Goal: Task Accomplishment & Management: Manage account settings

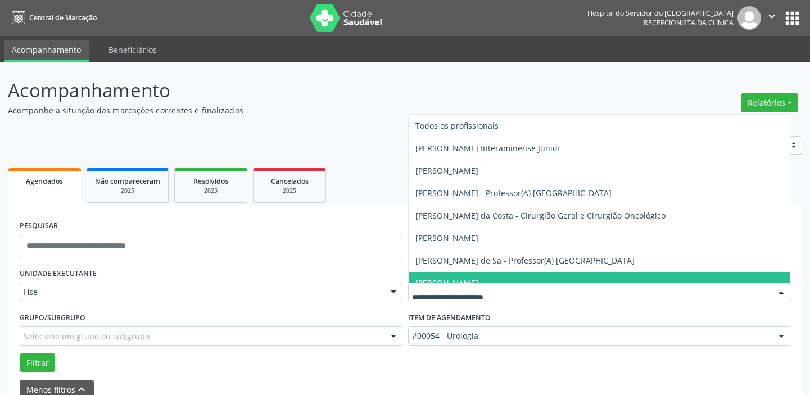
scroll to position [58, 0]
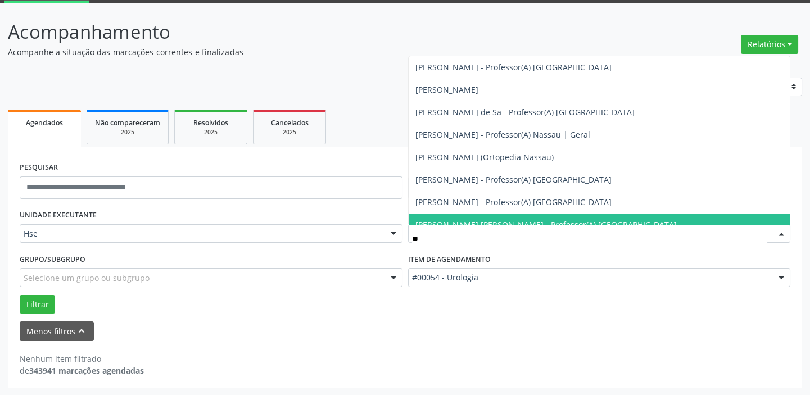
type input "***"
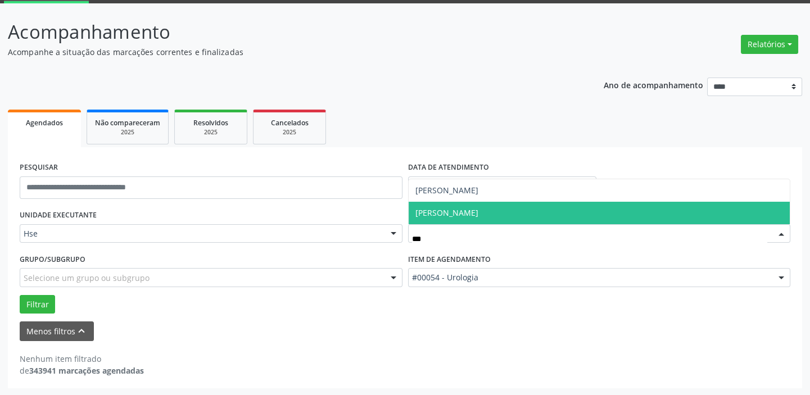
click at [517, 210] on span "[PERSON_NAME]" at bounding box center [600, 213] width 382 height 22
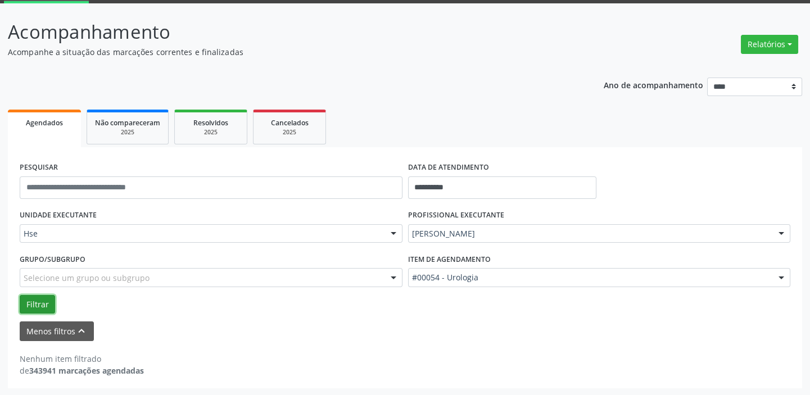
click at [36, 304] on button "Filtrar" at bounding box center [37, 304] width 35 height 19
click at [49, 305] on button "Filtrar" at bounding box center [37, 304] width 35 height 19
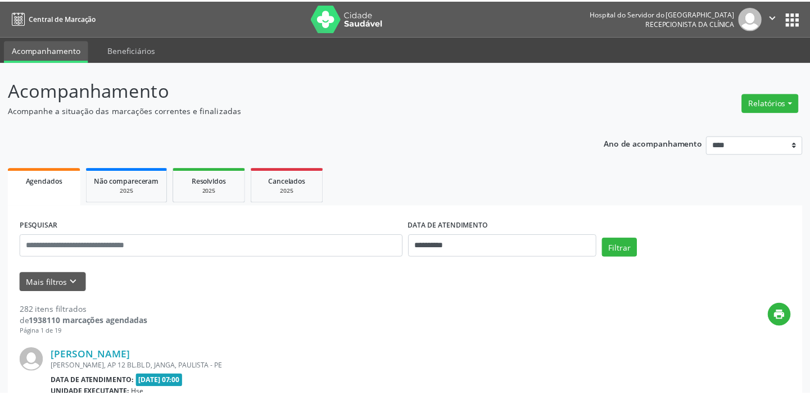
scroll to position [57, 0]
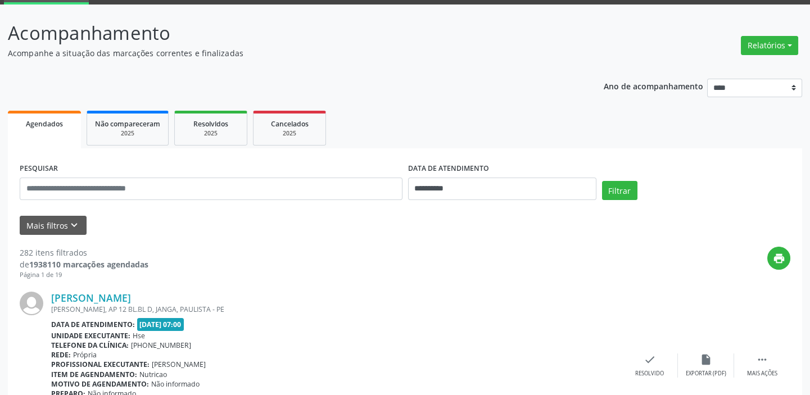
click at [55, 120] on span "Agendados" at bounding box center [44, 124] width 37 height 10
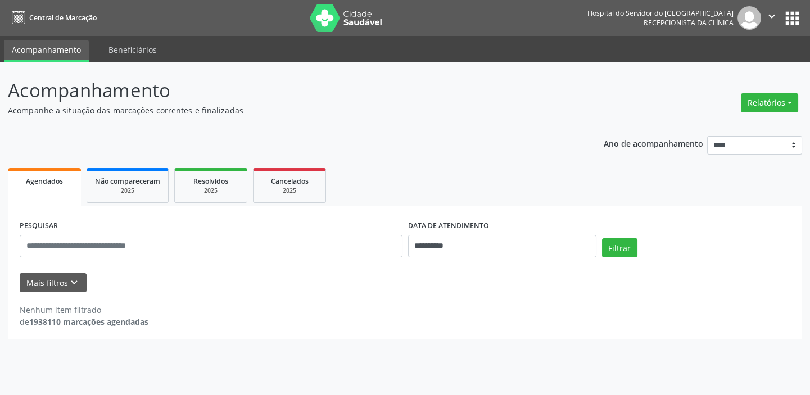
scroll to position [0, 0]
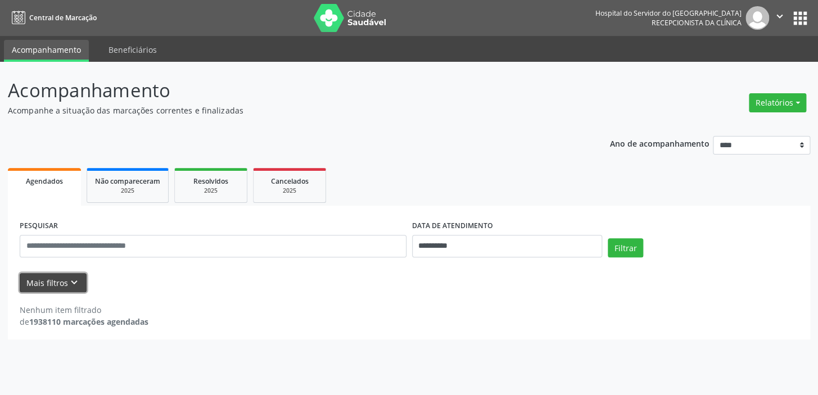
click at [50, 283] on button "Mais filtros keyboard_arrow_down" at bounding box center [53, 283] width 67 height 20
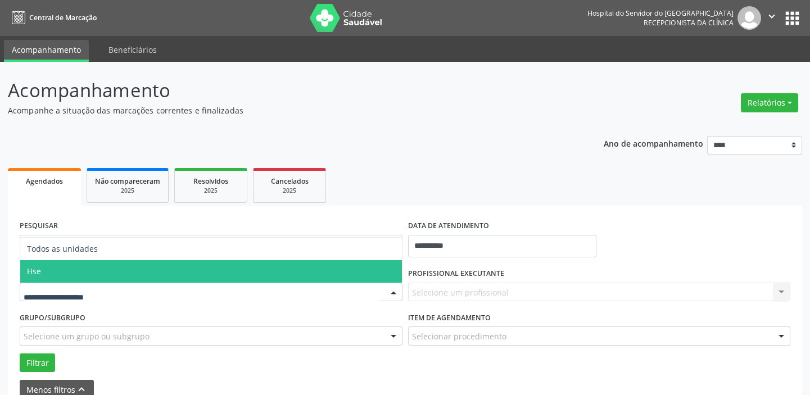
click at [75, 276] on span "Hse" at bounding box center [211, 271] width 382 height 22
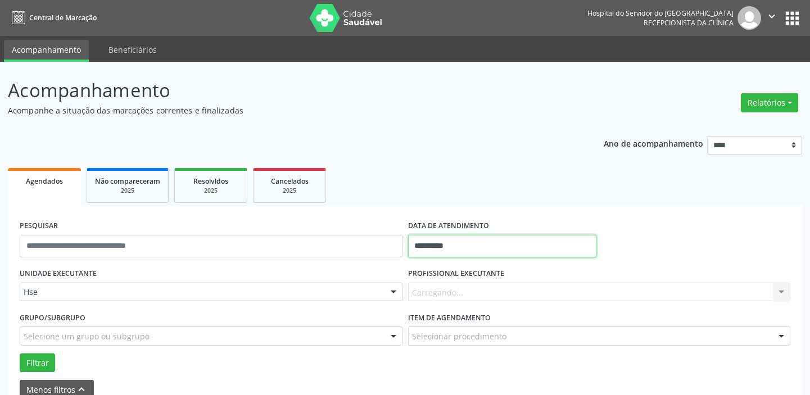
click at [509, 247] on input "**********" at bounding box center [502, 246] width 188 height 22
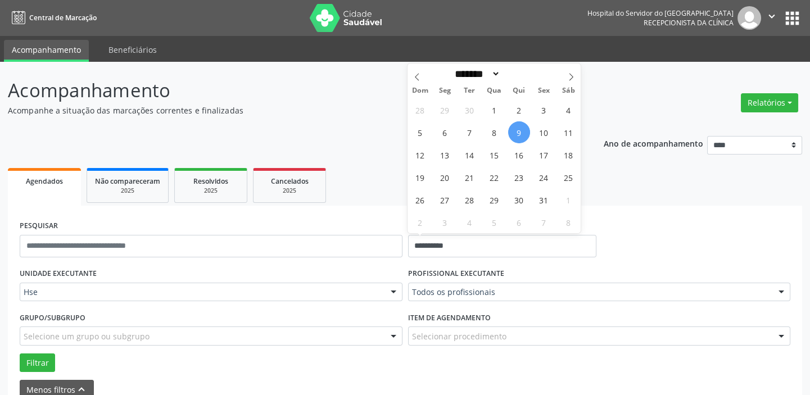
click at [520, 134] on span "9" at bounding box center [519, 132] width 22 height 22
type input "**********"
click at [520, 134] on span "9" at bounding box center [519, 132] width 22 height 22
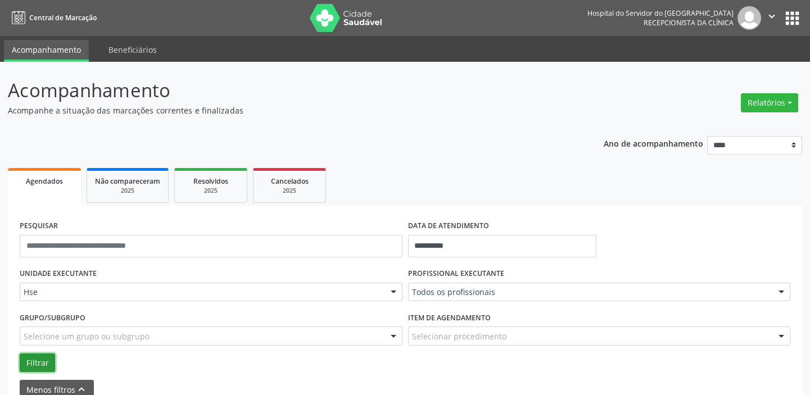
click at [36, 362] on button "Filtrar" at bounding box center [37, 363] width 35 height 19
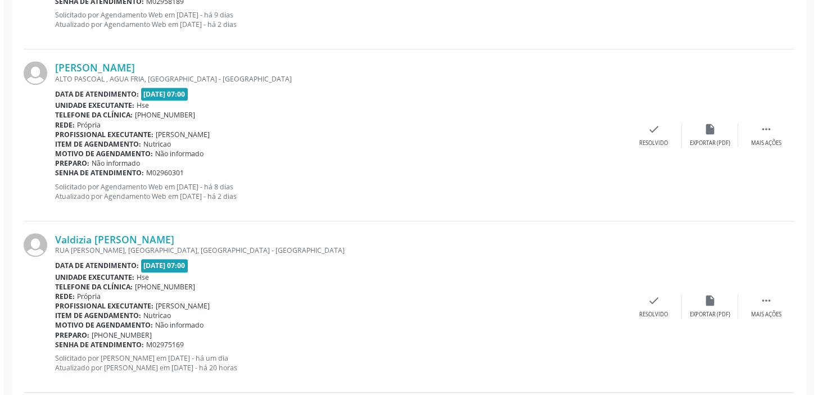
scroll to position [1380, 0]
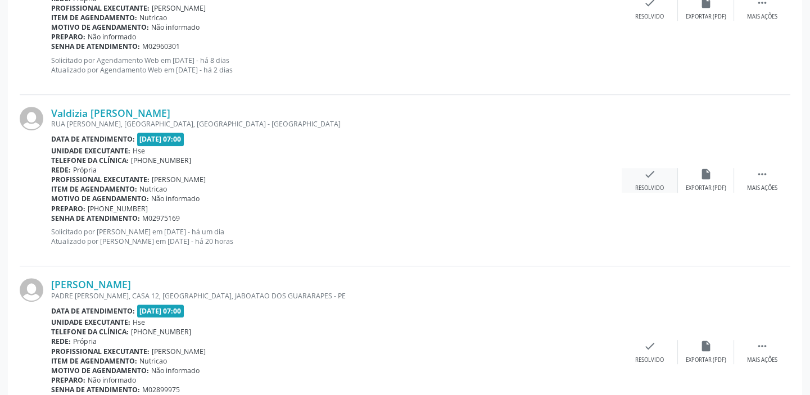
click at [647, 175] on icon "check" at bounding box center [650, 174] width 12 height 12
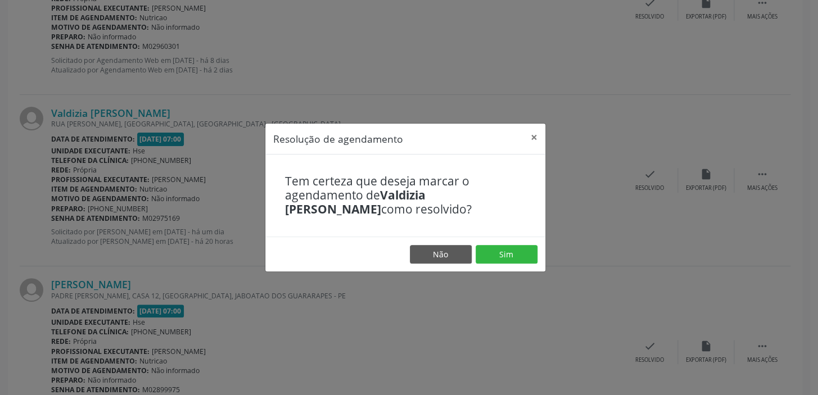
click at [517, 241] on footer "Não Sim" at bounding box center [405, 254] width 280 height 35
click at [512, 250] on button "Sim" at bounding box center [507, 254] width 62 height 19
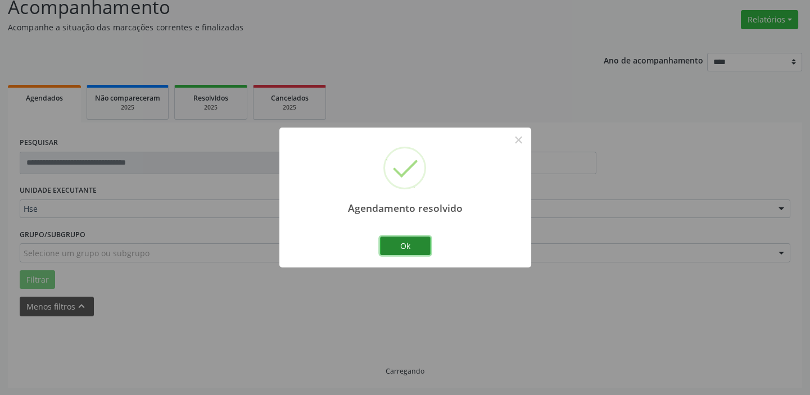
scroll to position [95, 0]
click at [417, 247] on button "Ok" at bounding box center [405, 246] width 51 height 19
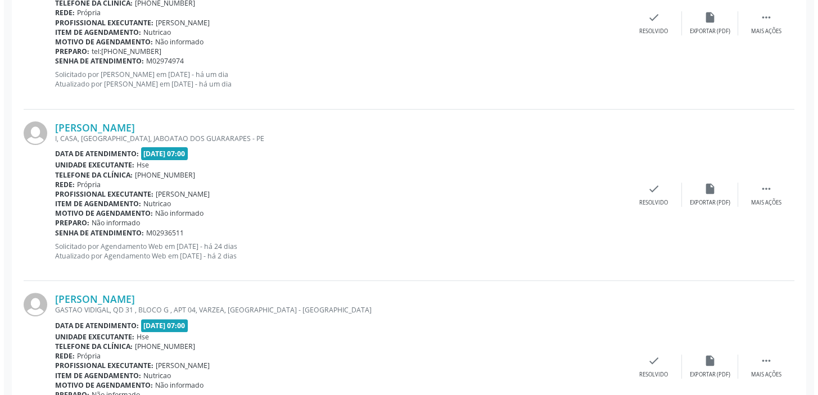
scroll to position [913, 0]
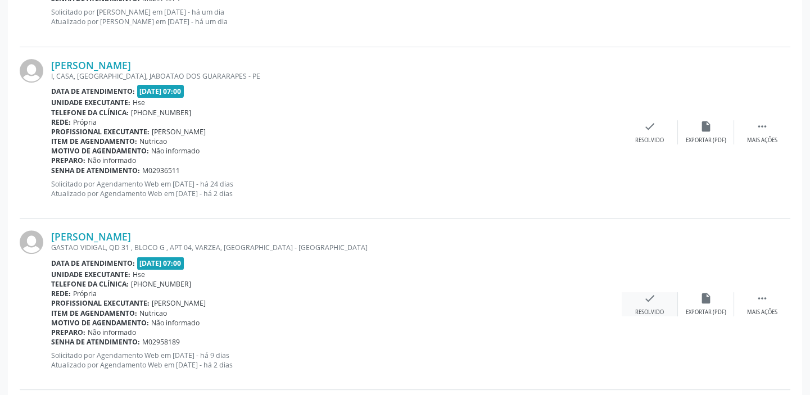
click at [645, 292] on icon "check" at bounding box center [650, 298] width 12 height 12
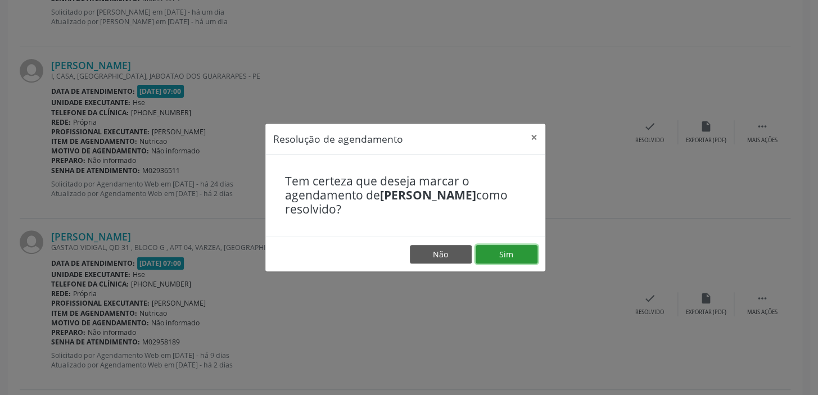
click at [500, 257] on button "Sim" at bounding box center [507, 254] width 62 height 19
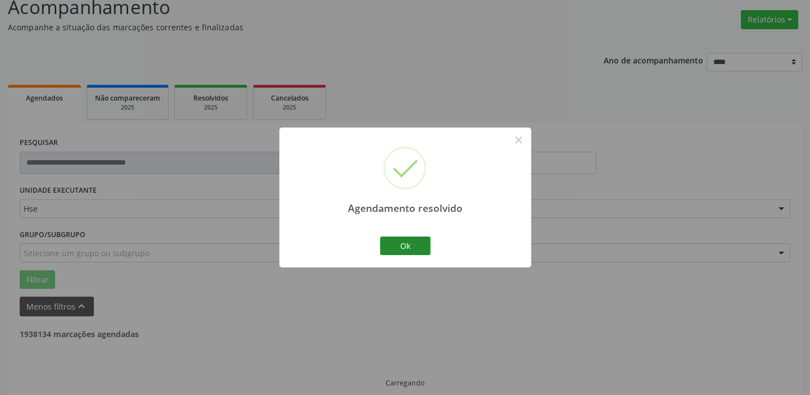
scroll to position [95, 0]
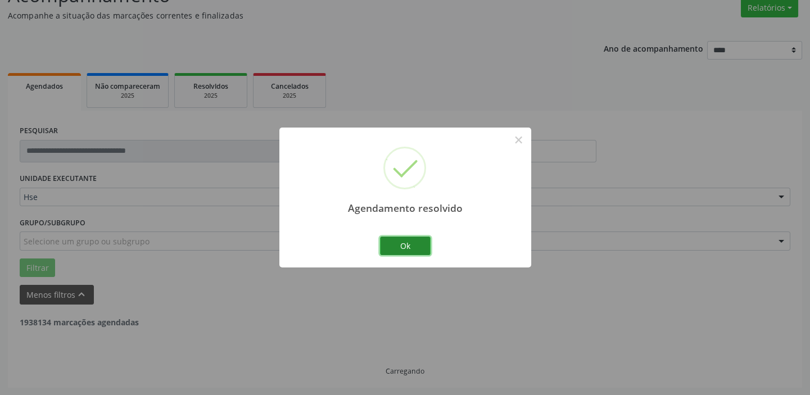
click at [411, 246] on button "Ok" at bounding box center [405, 246] width 51 height 19
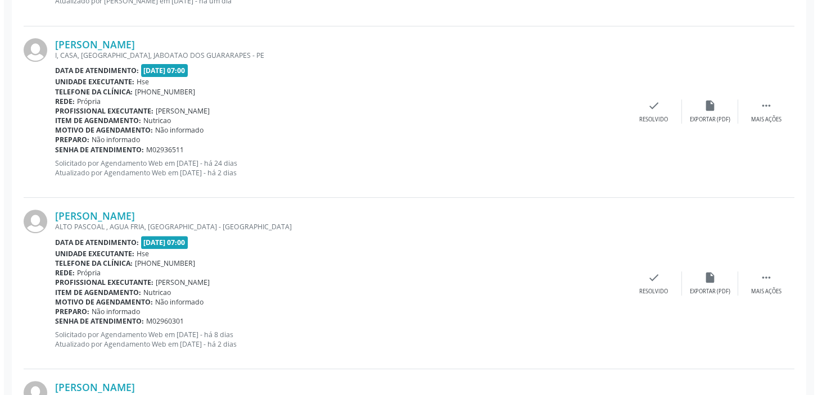
scroll to position [1118, 0]
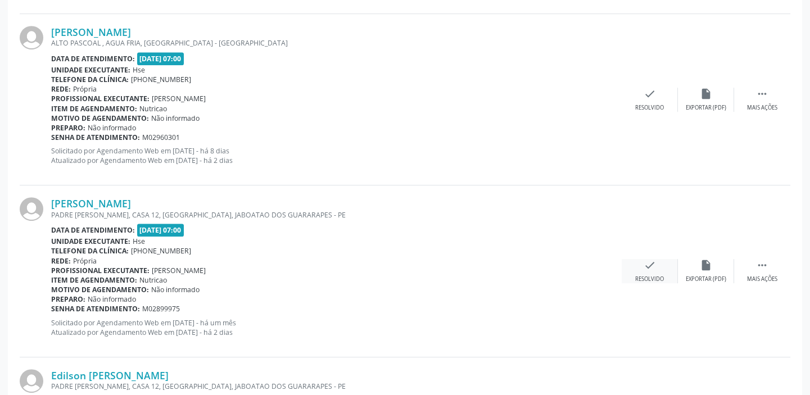
click at [651, 272] on div "check Resolvido" at bounding box center [650, 271] width 56 height 24
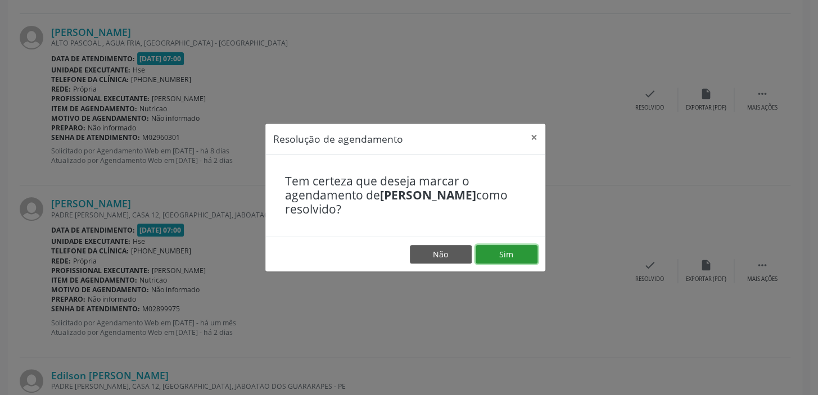
click at [496, 253] on button "Sim" at bounding box center [507, 254] width 62 height 19
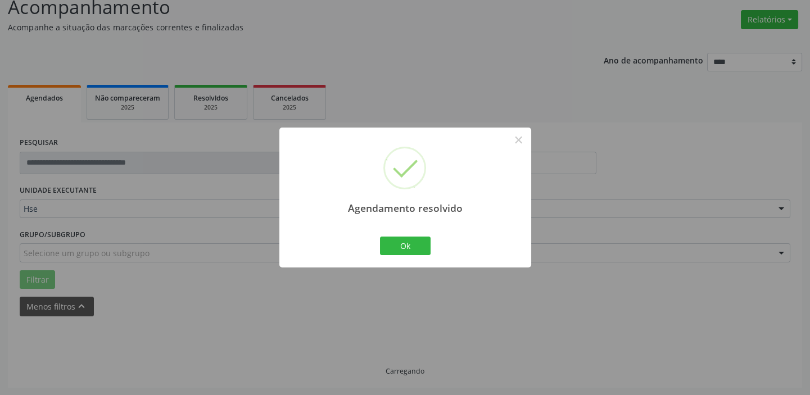
scroll to position [95, 0]
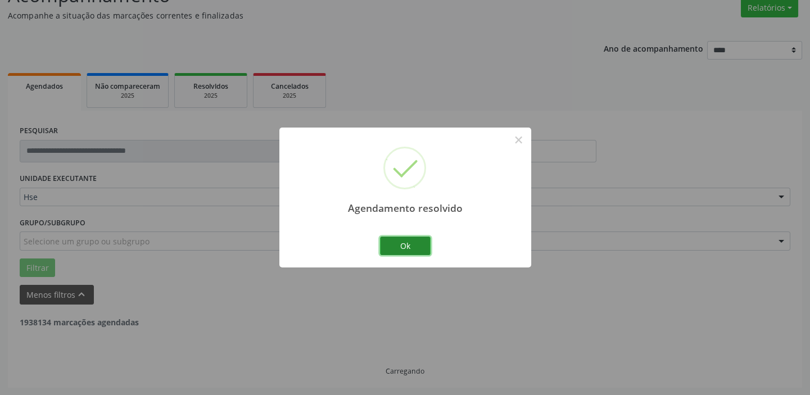
click at [397, 241] on button "Ok" at bounding box center [405, 246] width 51 height 19
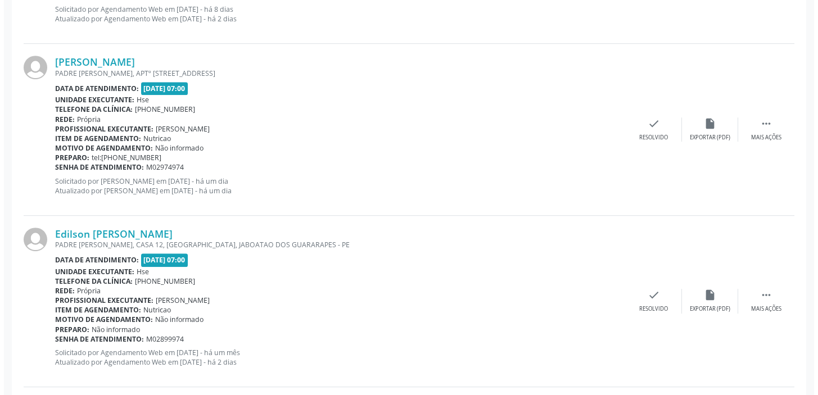
scroll to position [1424, 0]
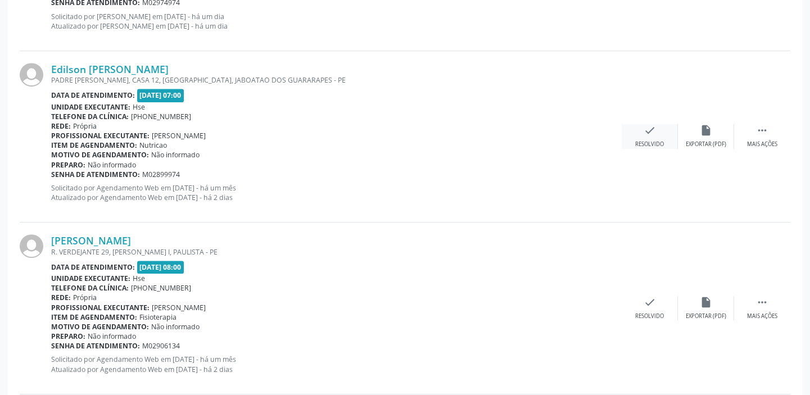
click at [658, 127] on div "check Resolvido" at bounding box center [650, 136] width 56 height 24
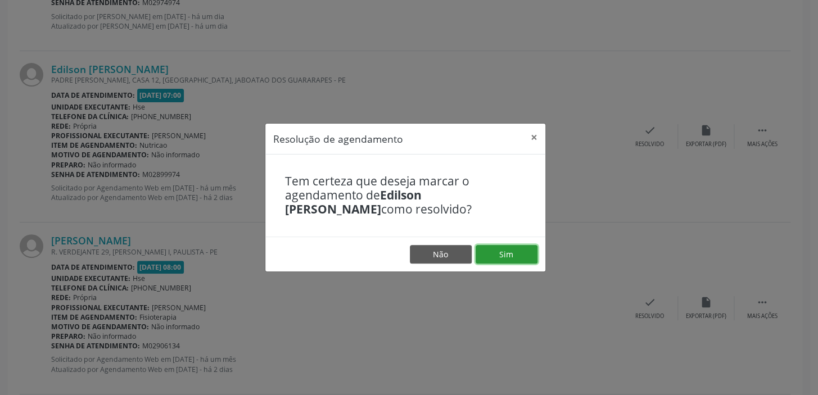
click at [495, 254] on button "Sim" at bounding box center [507, 254] width 62 height 19
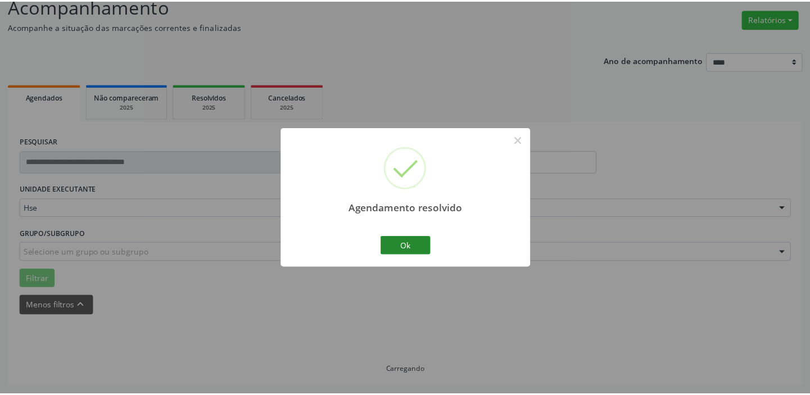
scroll to position [83, 0]
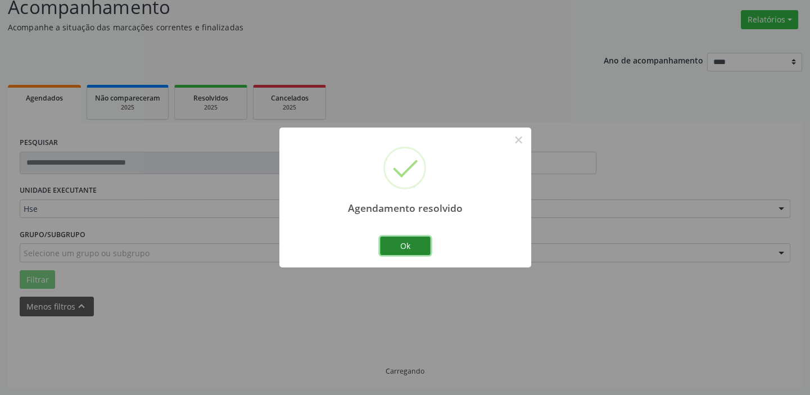
click at [403, 244] on button "Ok" at bounding box center [405, 246] width 51 height 19
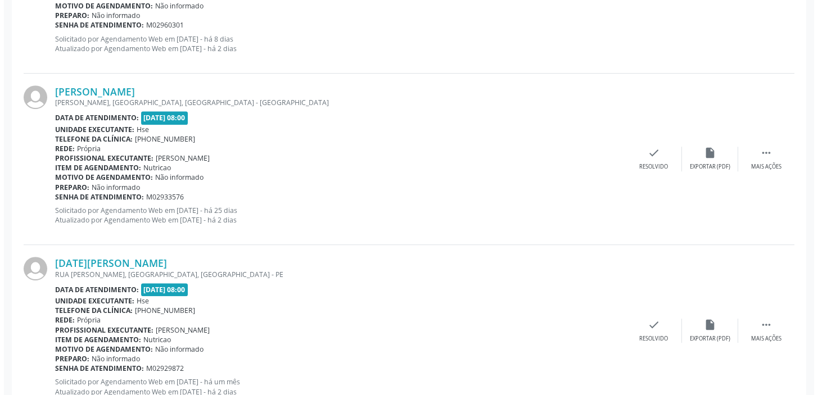
scroll to position [1412, 0]
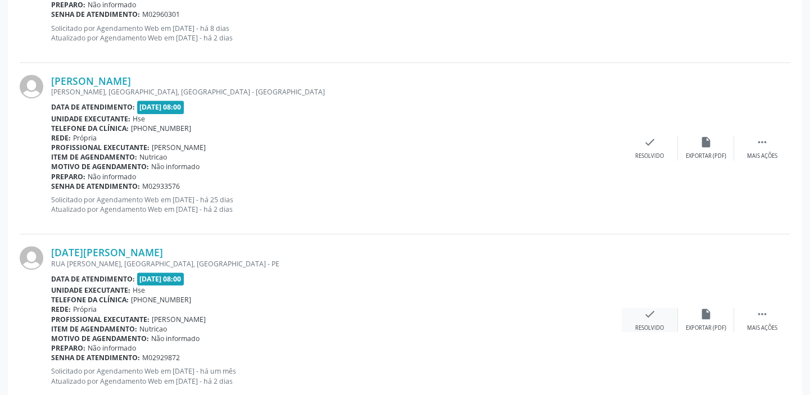
click at [637, 317] on div "check Resolvido" at bounding box center [650, 320] width 56 height 24
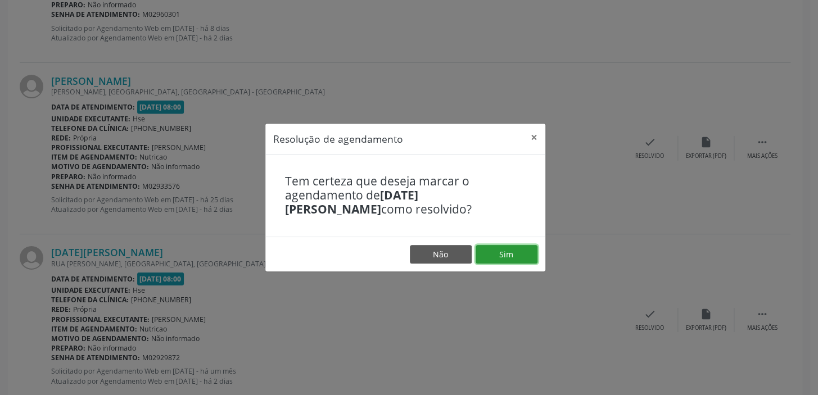
drag, startPoint x: 504, startPoint y: 249, endPoint x: 500, endPoint y: 256, distance: 8.3
click at [504, 250] on button "Sim" at bounding box center [507, 254] width 62 height 19
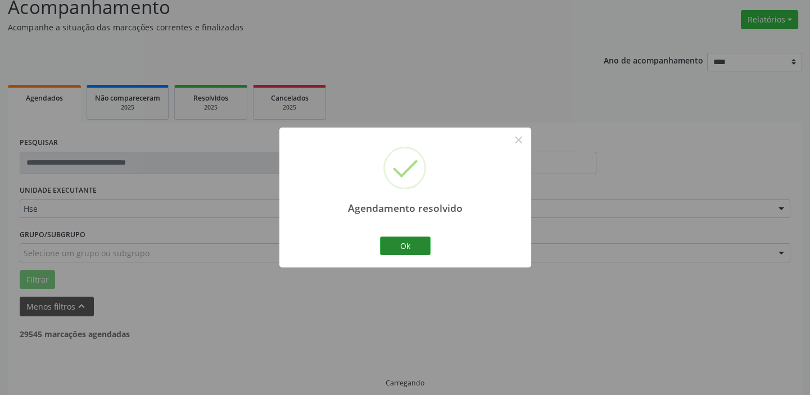
scroll to position [95, 0]
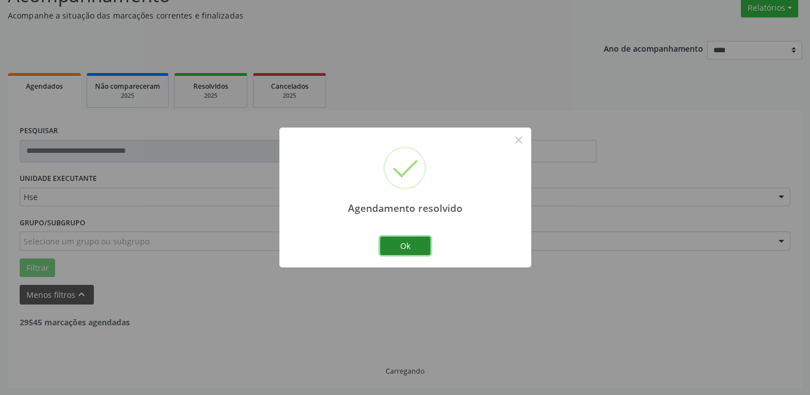
click at [404, 247] on button "Ok" at bounding box center [405, 246] width 51 height 19
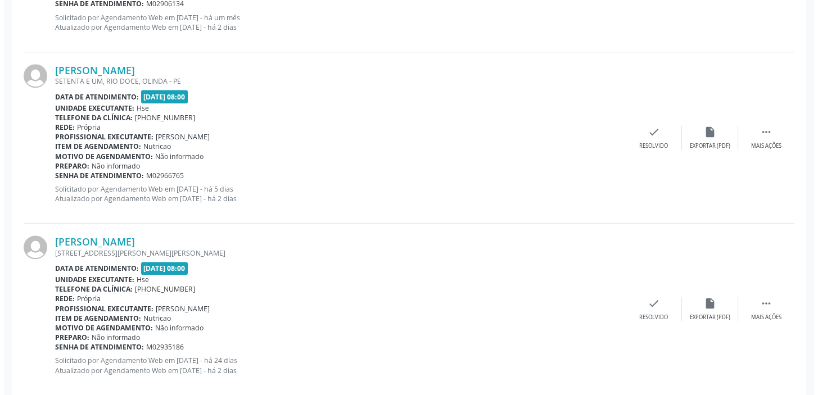
scroll to position [2191, 0]
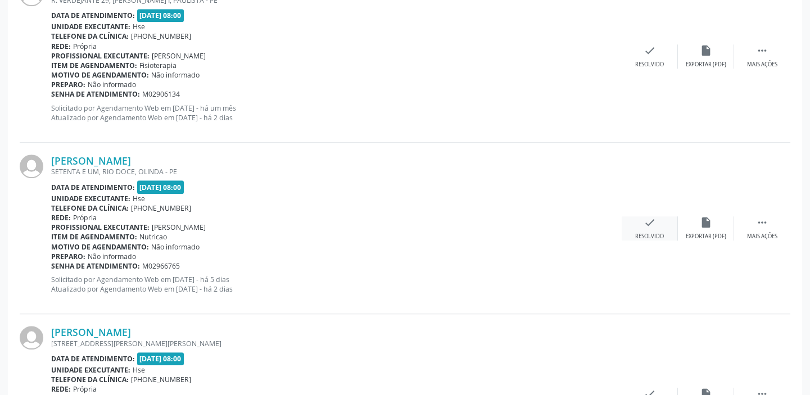
click at [646, 222] on icon "check" at bounding box center [650, 223] width 12 height 12
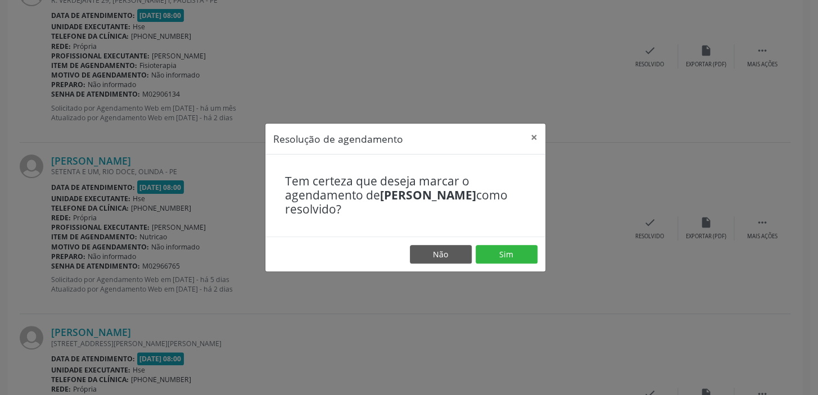
click at [497, 244] on footer "Não Sim" at bounding box center [405, 254] width 280 height 35
click at [503, 255] on button "Sim" at bounding box center [507, 254] width 62 height 19
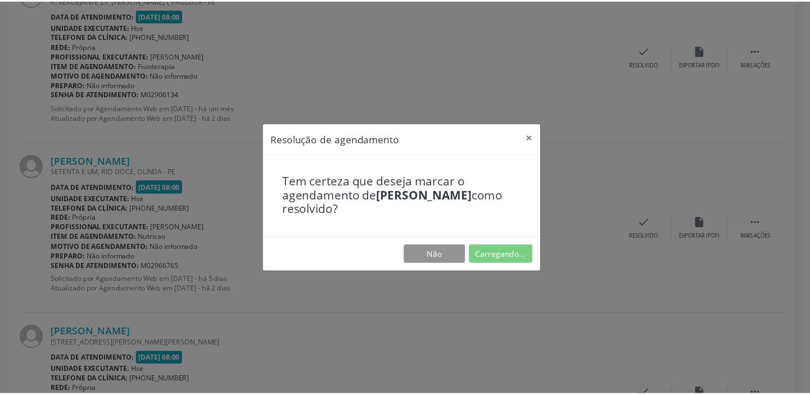
scroll to position [83, 0]
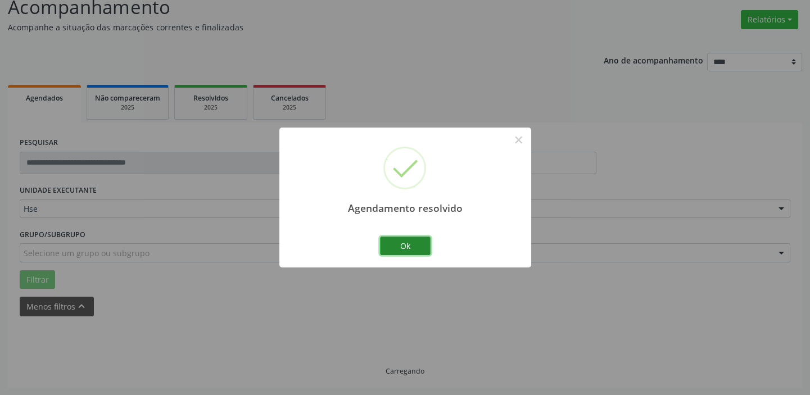
click at [412, 242] on button "Ok" at bounding box center [405, 246] width 51 height 19
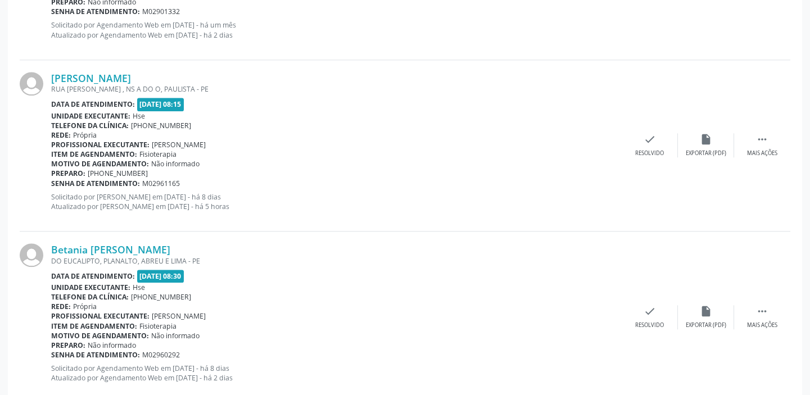
scroll to position [2674, 0]
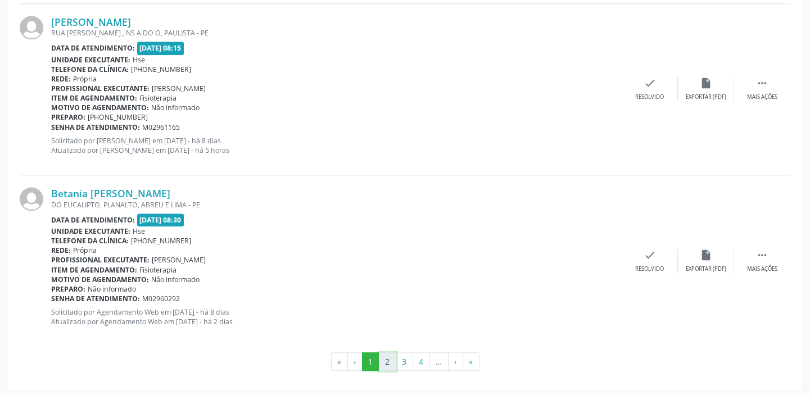
click at [391, 355] on button "2" at bounding box center [387, 362] width 17 height 19
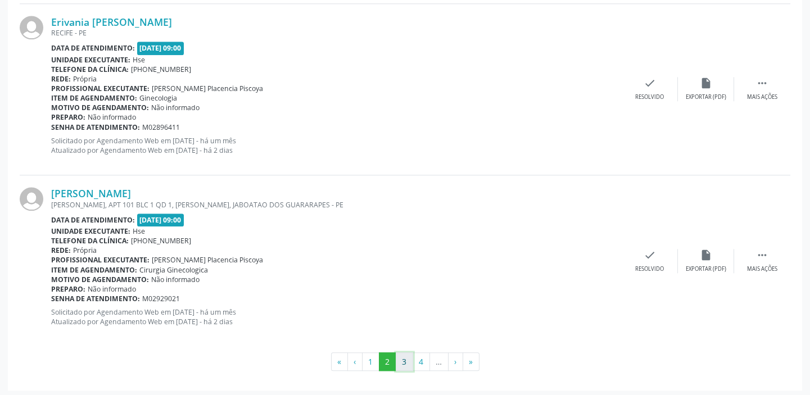
click at [407, 357] on button "3" at bounding box center [404, 362] width 17 height 19
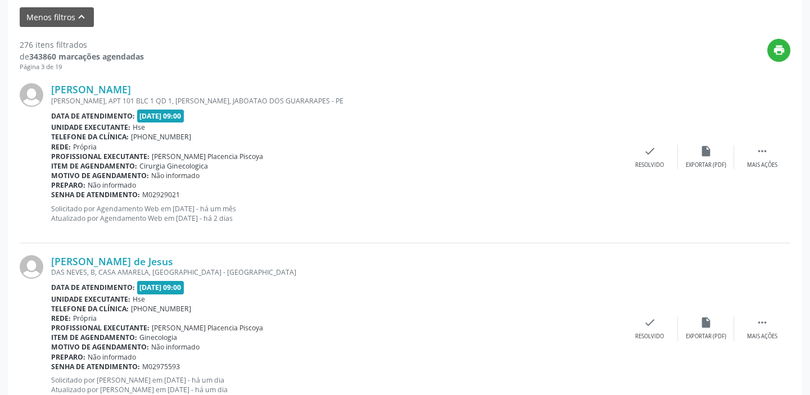
scroll to position [118, 0]
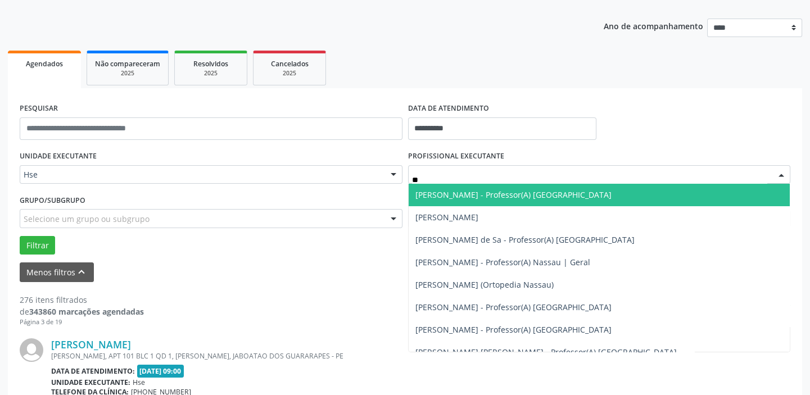
type input "***"
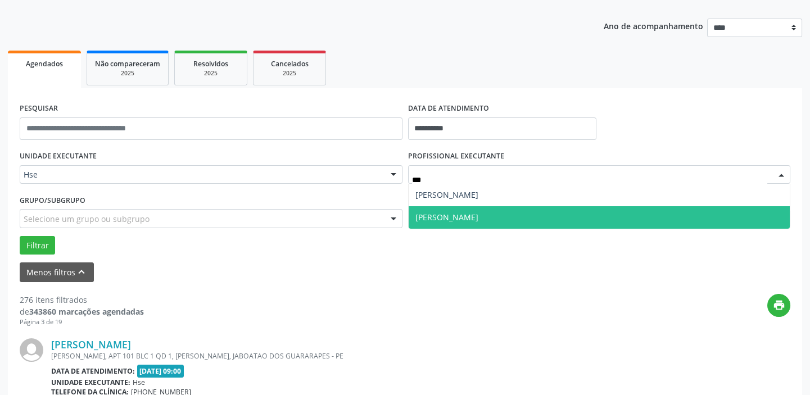
click at [479, 222] on span "[PERSON_NAME]" at bounding box center [447, 217] width 63 height 11
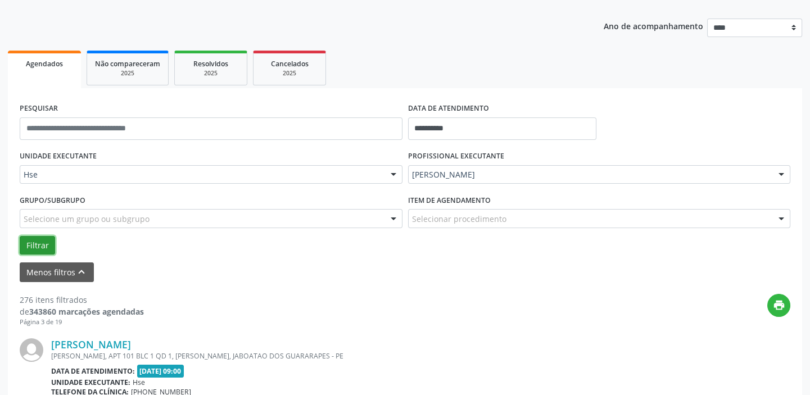
click at [33, 241] on button "Filtrar" at bounding box center [37, 245] width 35 height 19
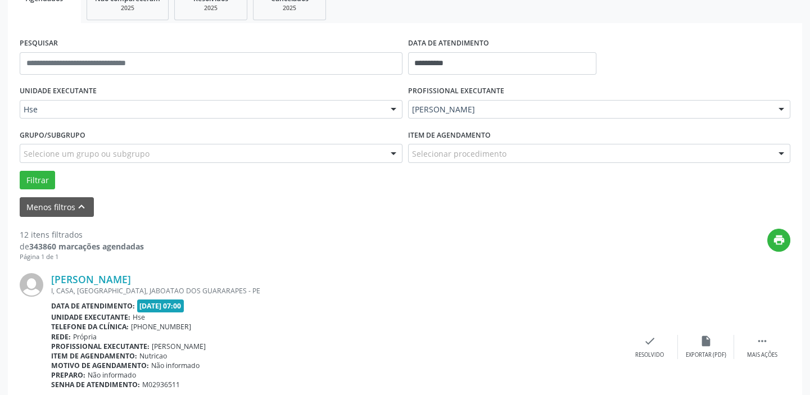
scroll to position [322, 0]
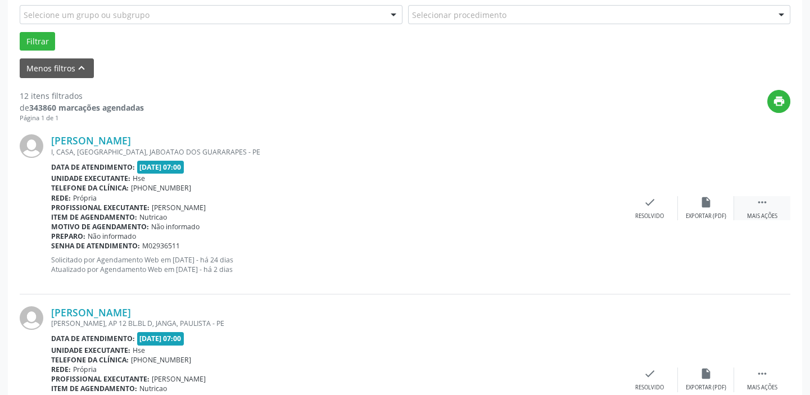
click at [760, 205] on icon "" at bounding box center [762, 202] width 12 height 12
click at [688, 210] on div "alarm_off Não compareceu" at bounding box center [706, 208] width 56 height 24
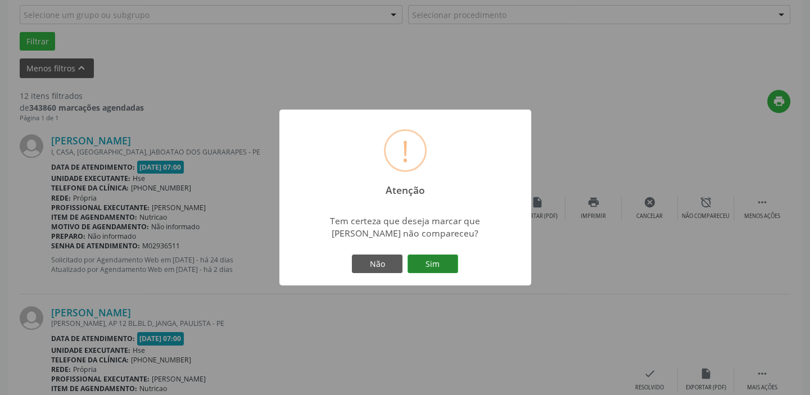
click at [430, 263] on button "Sim" at bounding box center [433, 264] width 51 height 19
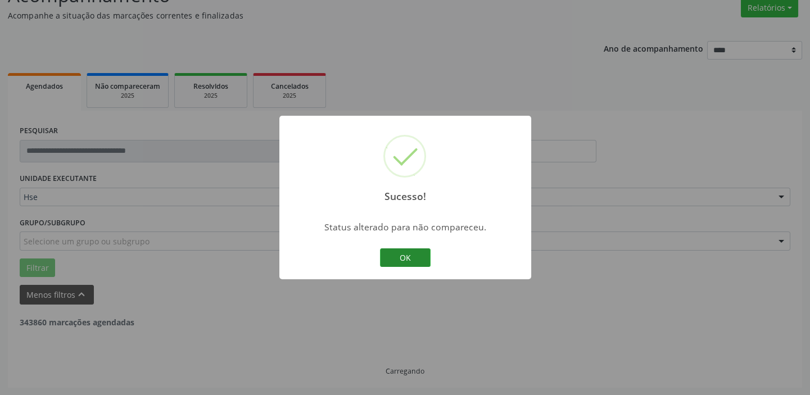
click at [399, 250] on button "OK" at bounding box center [405, 258] width 51 height 19
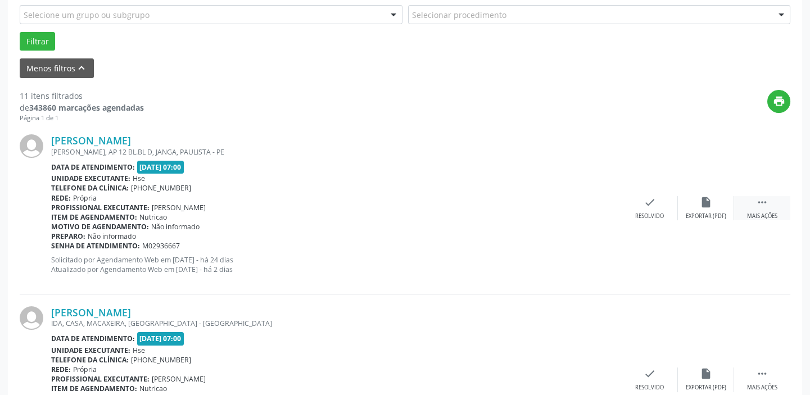
click at [760, 208] on div " Mais ações" at bounding box center [763, 208] width 56 height 24
click at [693, 210] on div "alarm_off Não compareceu" at bounding box center [706, 208] width 56 height 24
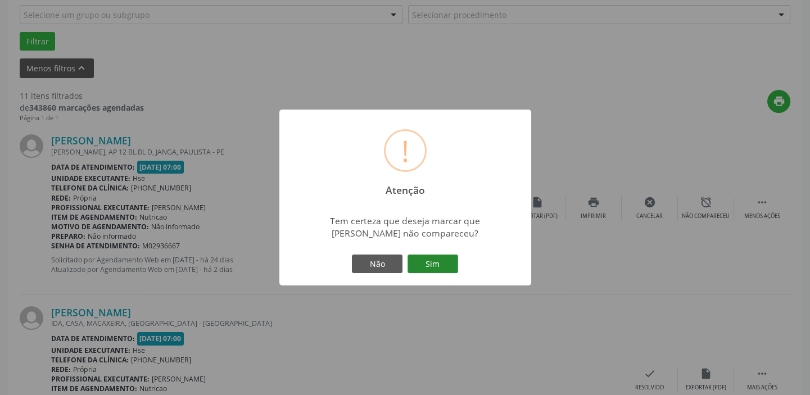
click at [430, 262] on button "Sim" at bounding box center [433, 264] width 51 height 19
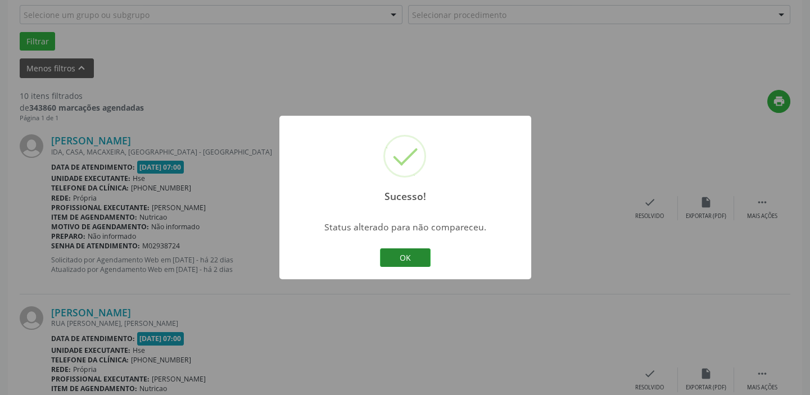
click at [399, 258] on button "OK" at bounding box center [405, 258] width 51 height 19
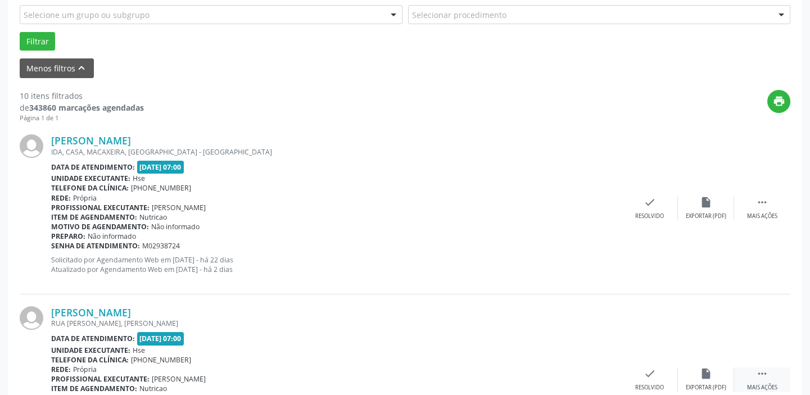
click at [751, 376] on div " Mais ações" at bounding box center [763, 380] width 56 height 24
click at [709, 373] on icon "alarm_off" at bounding box center [706, 374] width 12 height 12
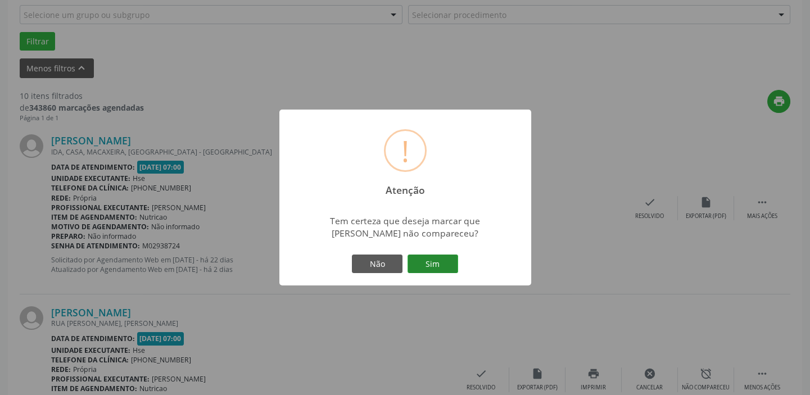
click at [448, 260] on button "Sim" at bounding box center [433, 264] width 51 height 19
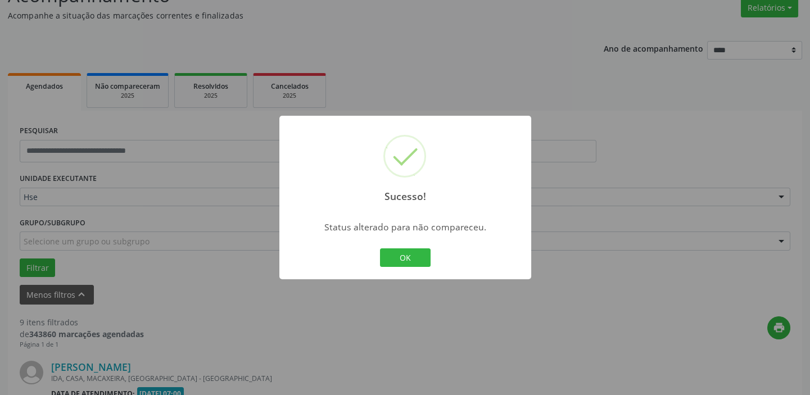
scroll to position [629, 0]
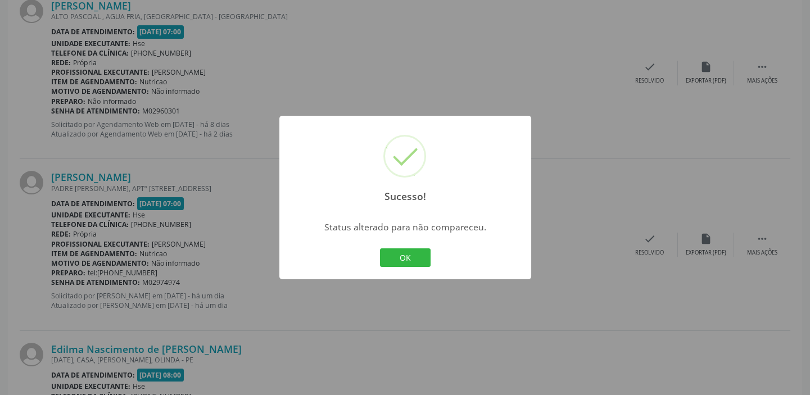
click at [391, 249] on button "OK" at bounding box center [405, 258] width 51 height 19
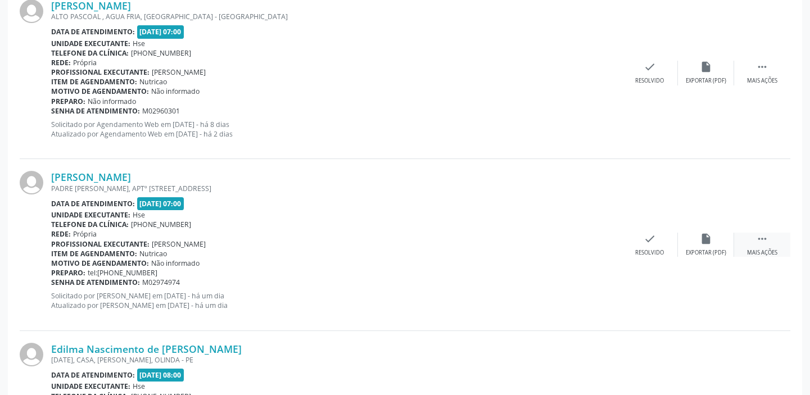
click at [758, 245] on div " Mais ações" at bounding box center [763, 245] width 56 height 24
click at [703, 238] on icon "alarm_off" at bounding box center [706, 239] width 12 height 12
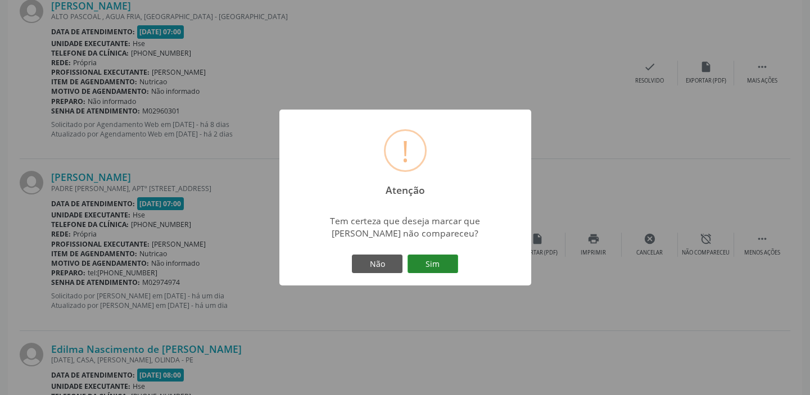
click at [444, 267] on button "Sim" at bounding box center [433, 264] width 51 height 19
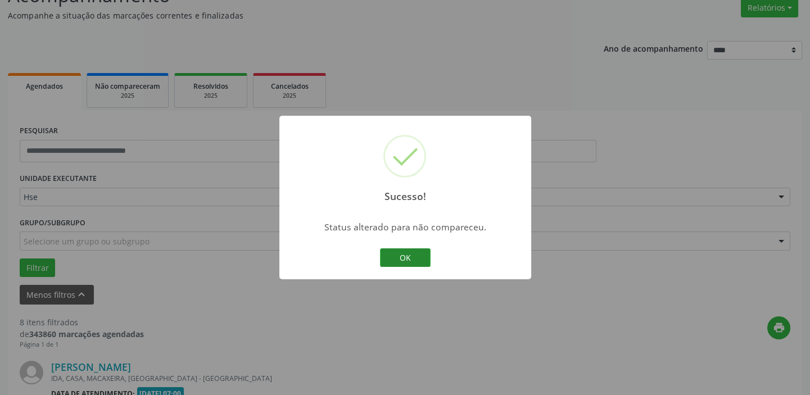
click at [405, 253] on button "OK" at bounding box center [405, 258] width 51 height 19
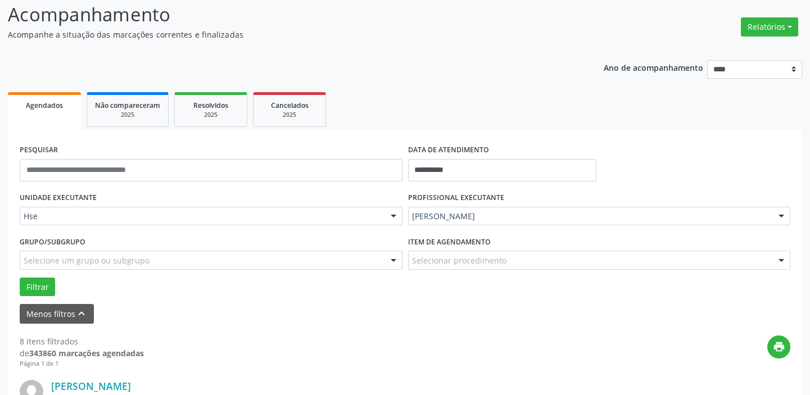
scroll to position [0, 0]
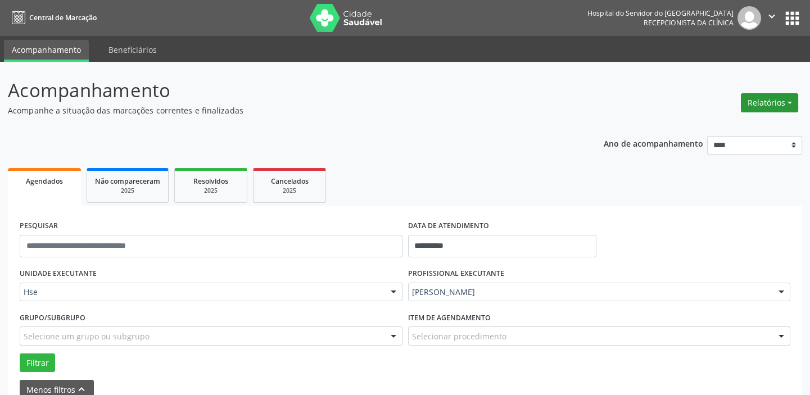
click at [762, 100] on button "Relatórios" at bounding box center [769, 102] width 57 height 19
click at [702, 128] on link "Agendamentos" at bounding box center [738, 127] width 121 height 16
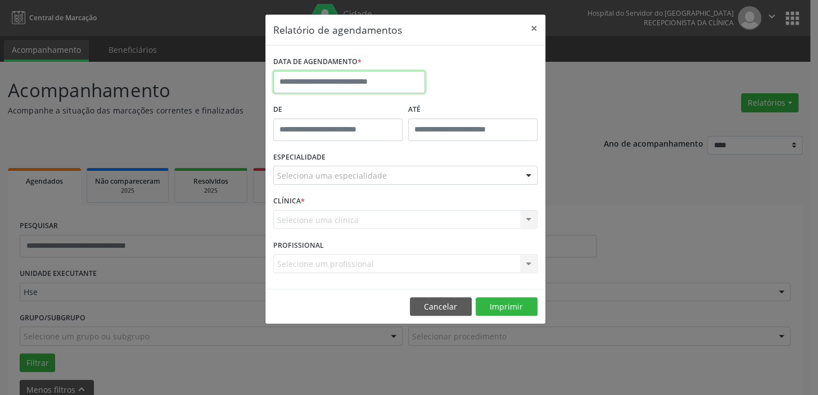
click at [361, 79] on input "text" at bounding box center [349, 82] width 152 height 22
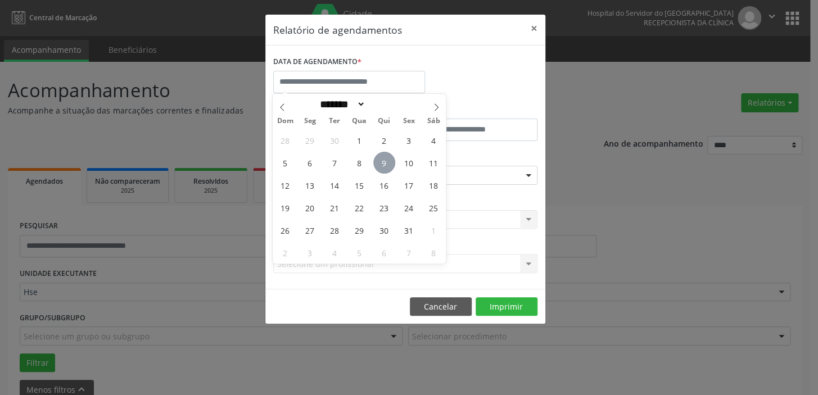
click at [388, 160] on span "9" at bounding box center [384, 163] width 22 height 22
type input "**********"
click at [388, 160] on span "9" at bounding box center [384, 163] width 22 height 22
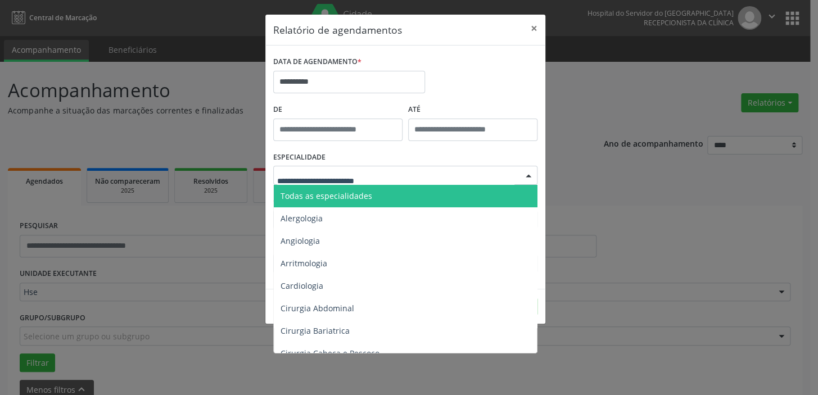
click at [394, 175] on div at bounding box center [405, 175] width 264 height 19
drag, startPoint x: 387, startPoint y: 196, endPoint x: 381, endPoint y: 201, distance: 7.2
click at [386, 196] on span "Todas as especialidades" at bounding box center [406, 196] width 265 height 22
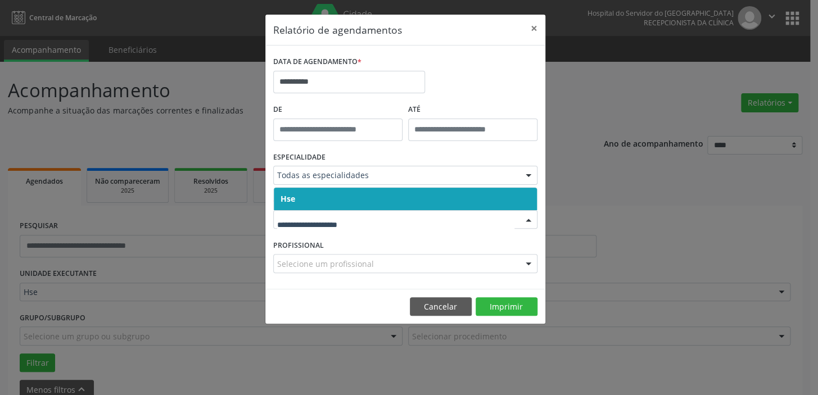
click at [344, 203] on span "Hse" at bounding box center [405, 199] width 263 height 22
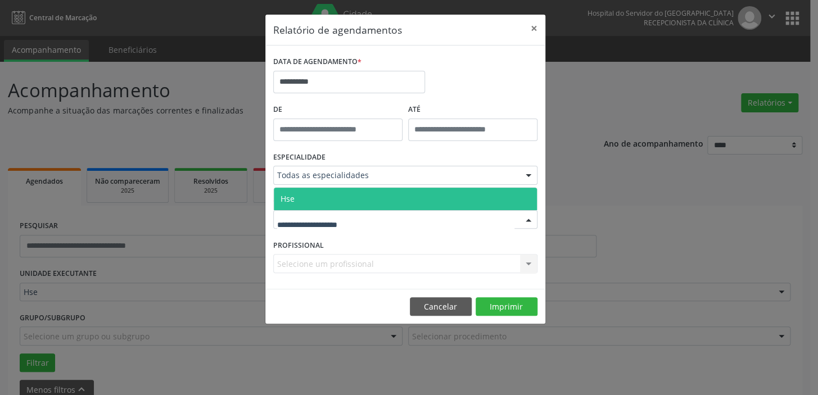
click at [345, 198] on span "Hse" at bounding box center [405, 199] width 263 height 22
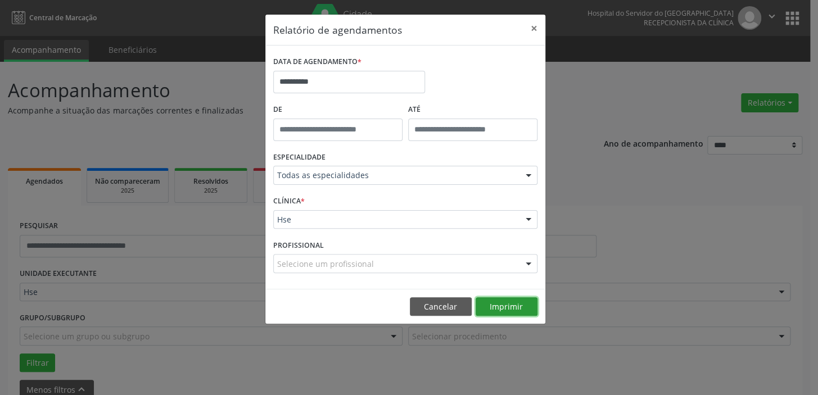
click at [517, 304] on button "Imprimir" at bounding box center [507, 307] width 62 height 19
click at [537, 30] on button "×" at bounding box center [534, 29] width 22 height 28
